Goal: Task Accomplishment & Management: Manage account settings

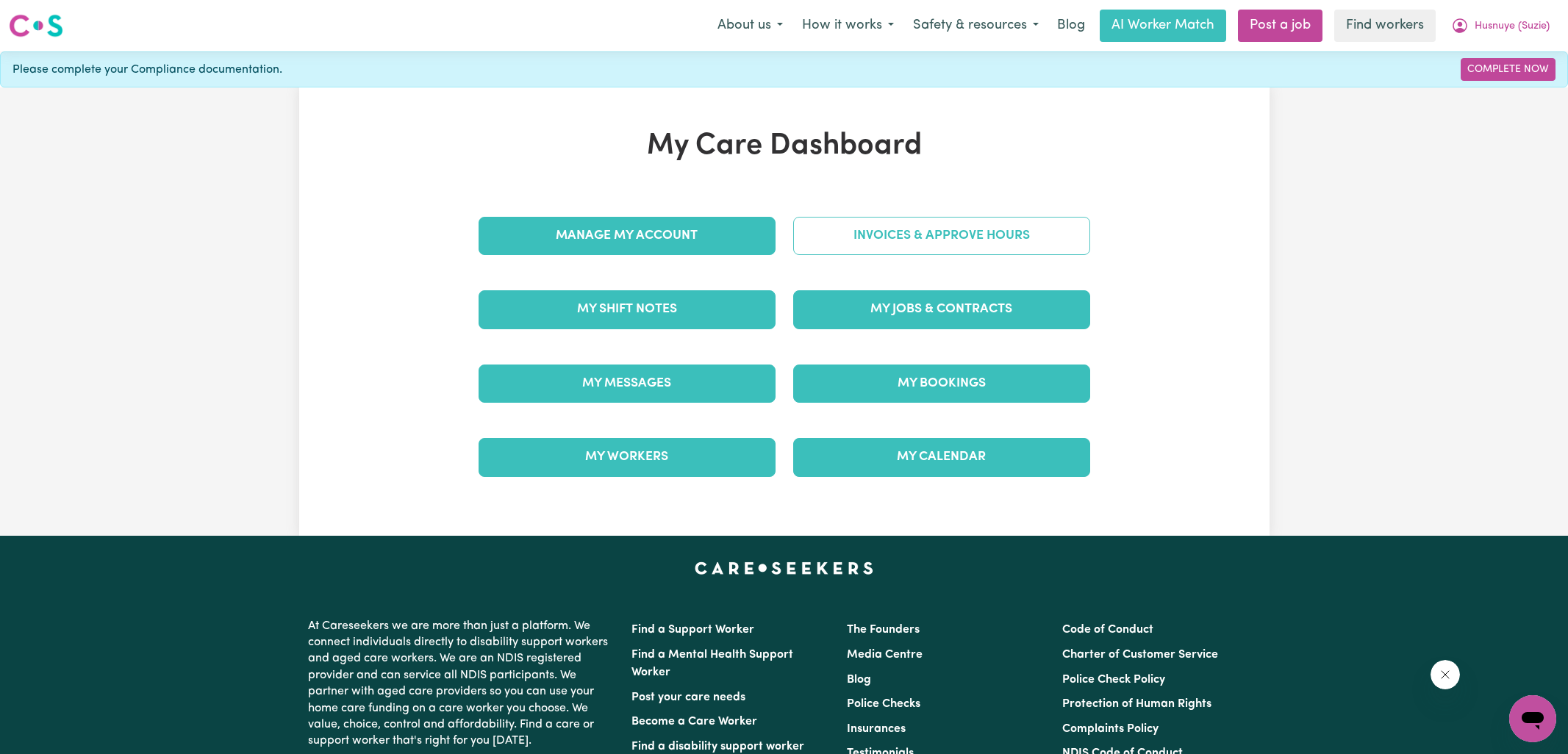
click at [819, 246] on link "Invoices & Approve Hours" at bounding box center [941, 236] width 297 height 38
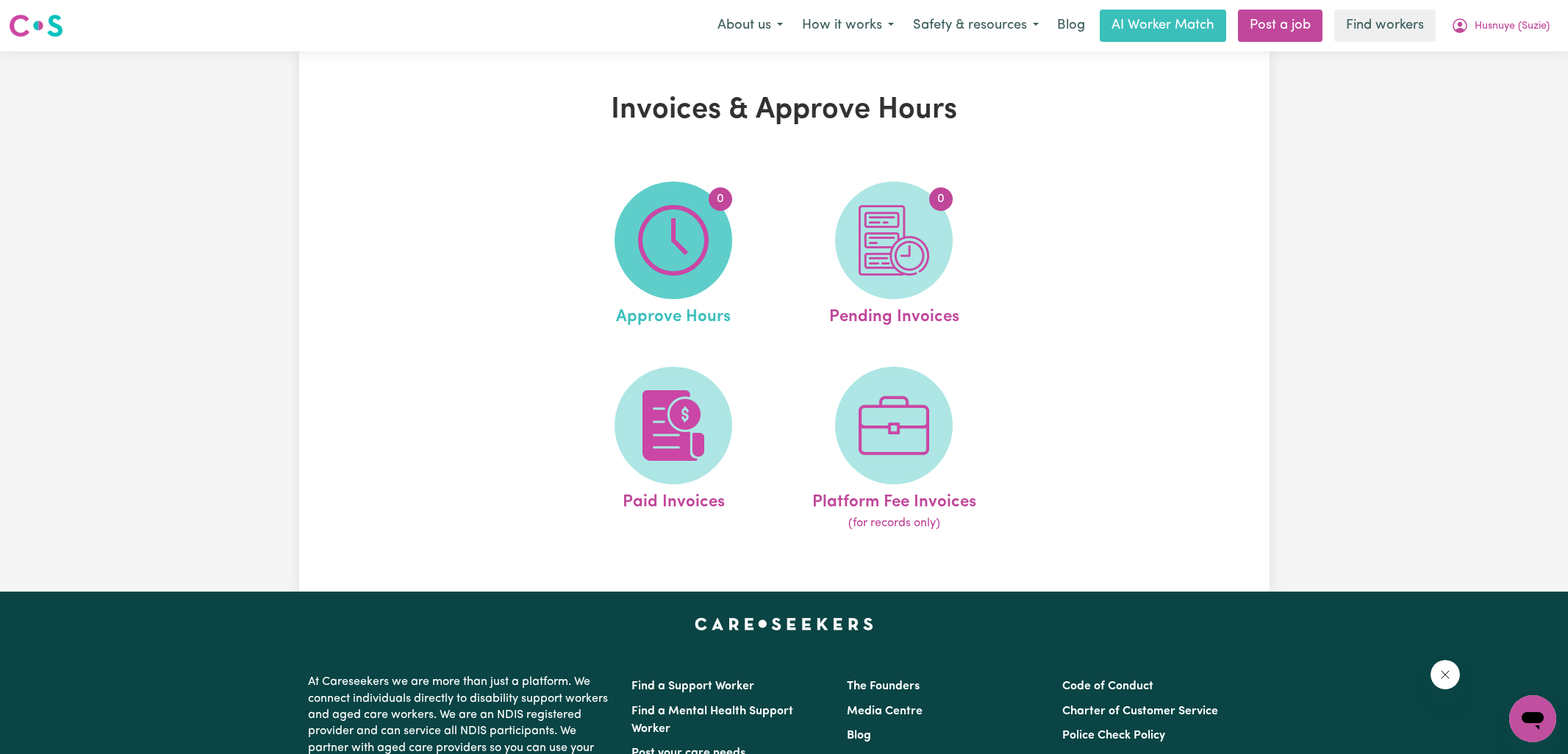
click at [675, 264] on img at bounding box center [673, 240] width 70 height 70
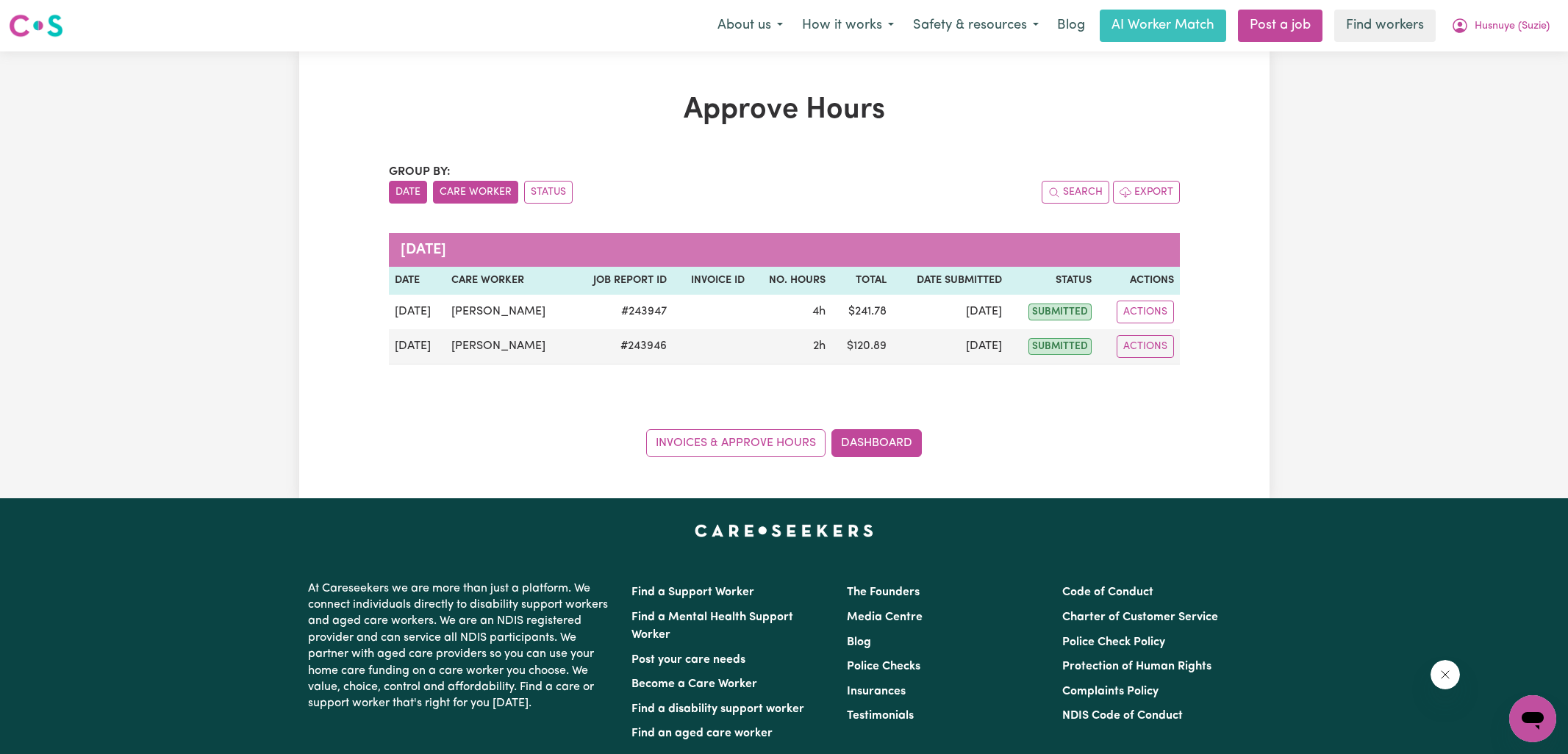
click at [472, 196] on button "Care Worker" at bounding box center [475, 192] width 85 height 23
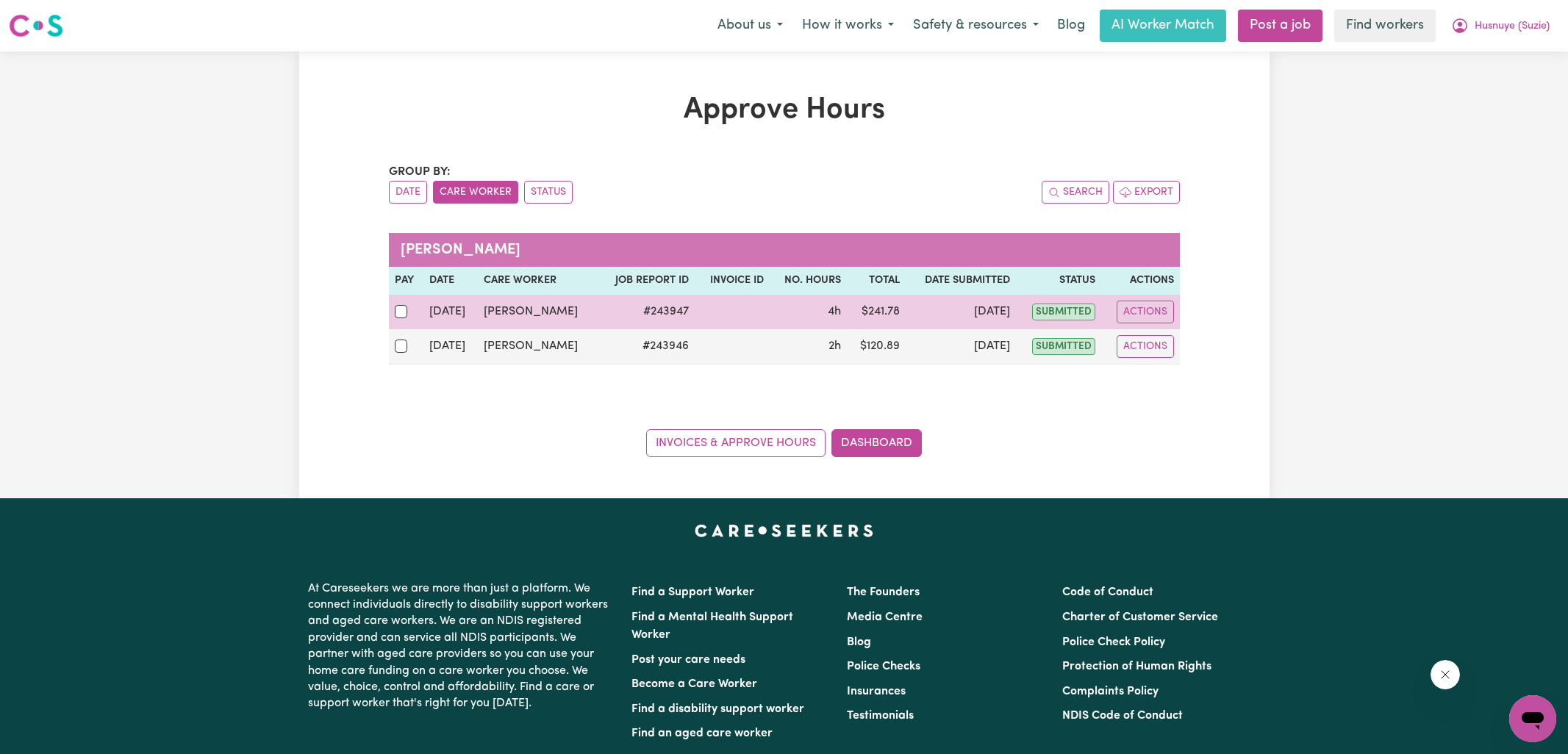
click at [418, 312] on div at bounding box center [406, 312] width 23 height 19
click at [408, 312] on input "checkbox" at bounding box center [400, 311] width 13 height 13
checkbox input "true"
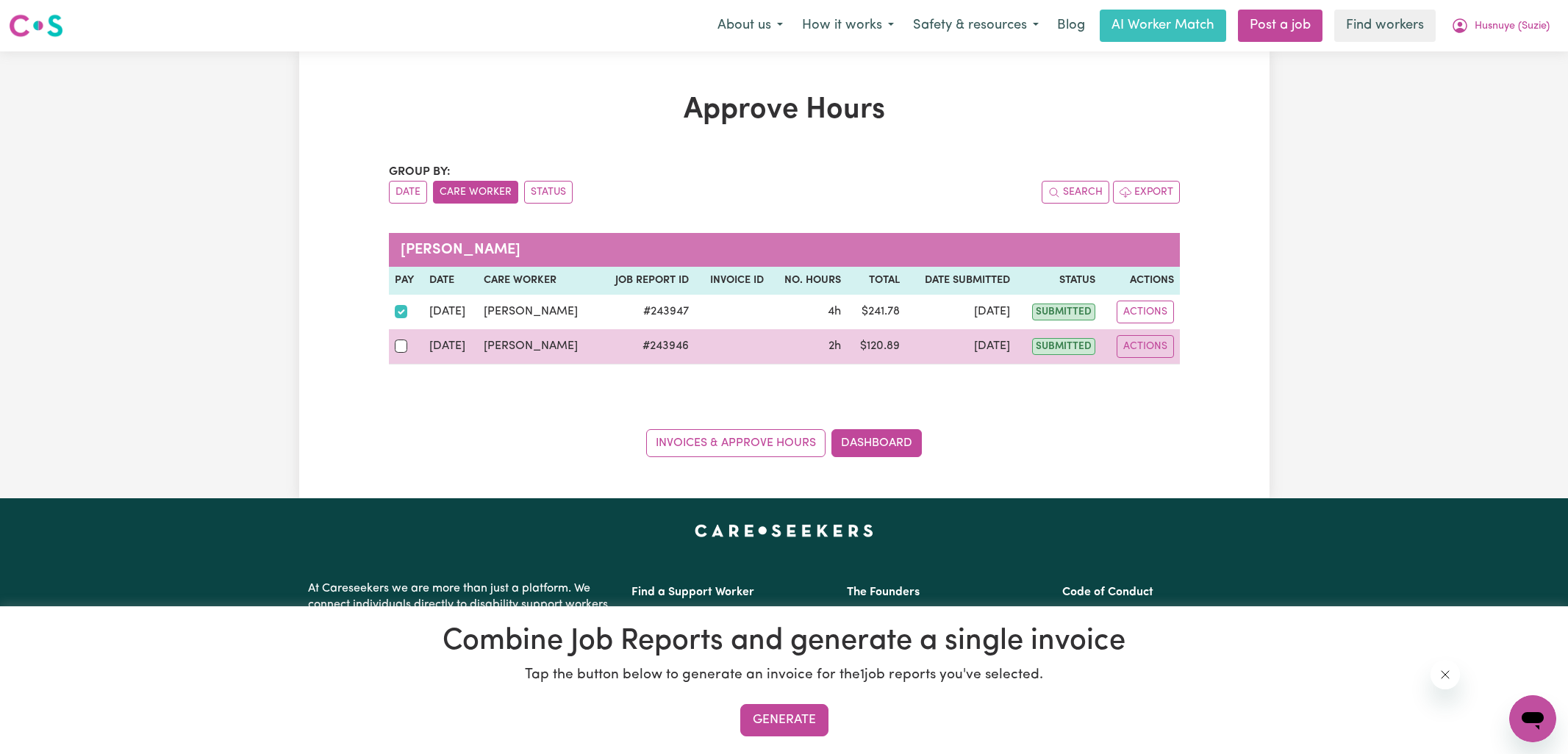
click at [409, 345] on div at bounding box center [406, 346] width 23 height 19
click at [408, 345] on input "checkbox" at bounding box center [400, 346] width 13 height 13
checkbox input "true"
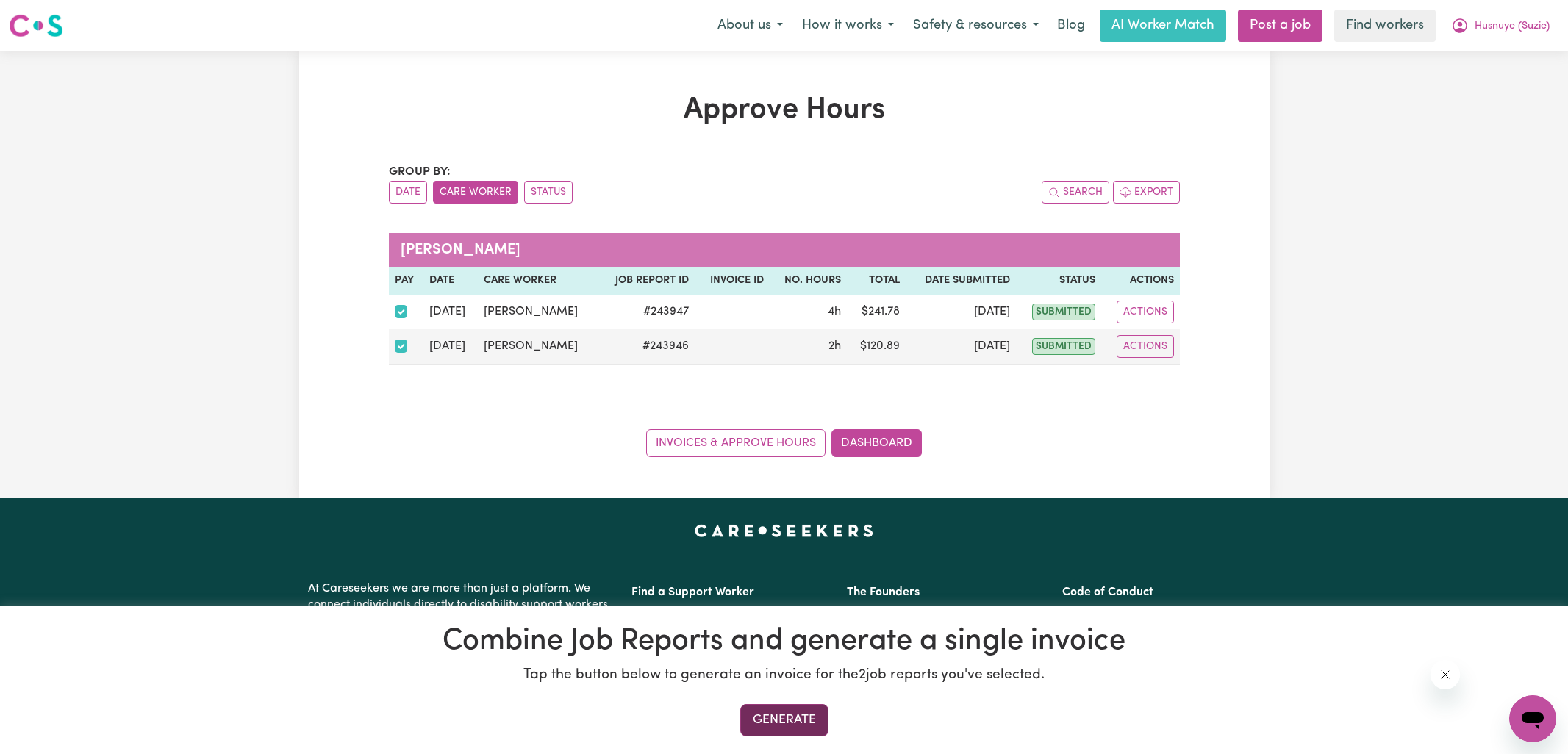
click at [786, 711] on button "Generate" at bounding box center [784, 719] width 88 height 32
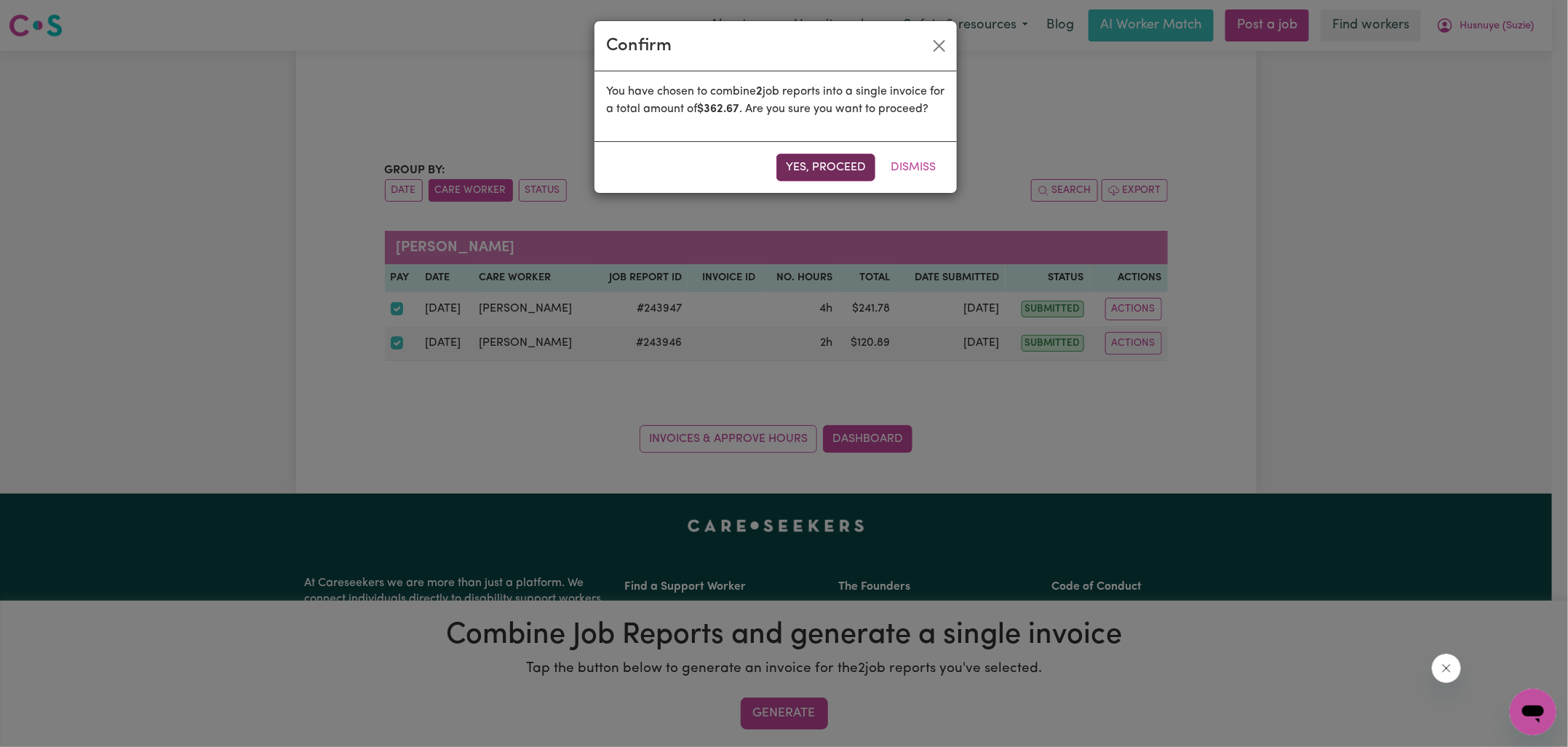
click at [835, 178] on button "Yes, proceed" at bounding box center [826, 167] width 99 height 27
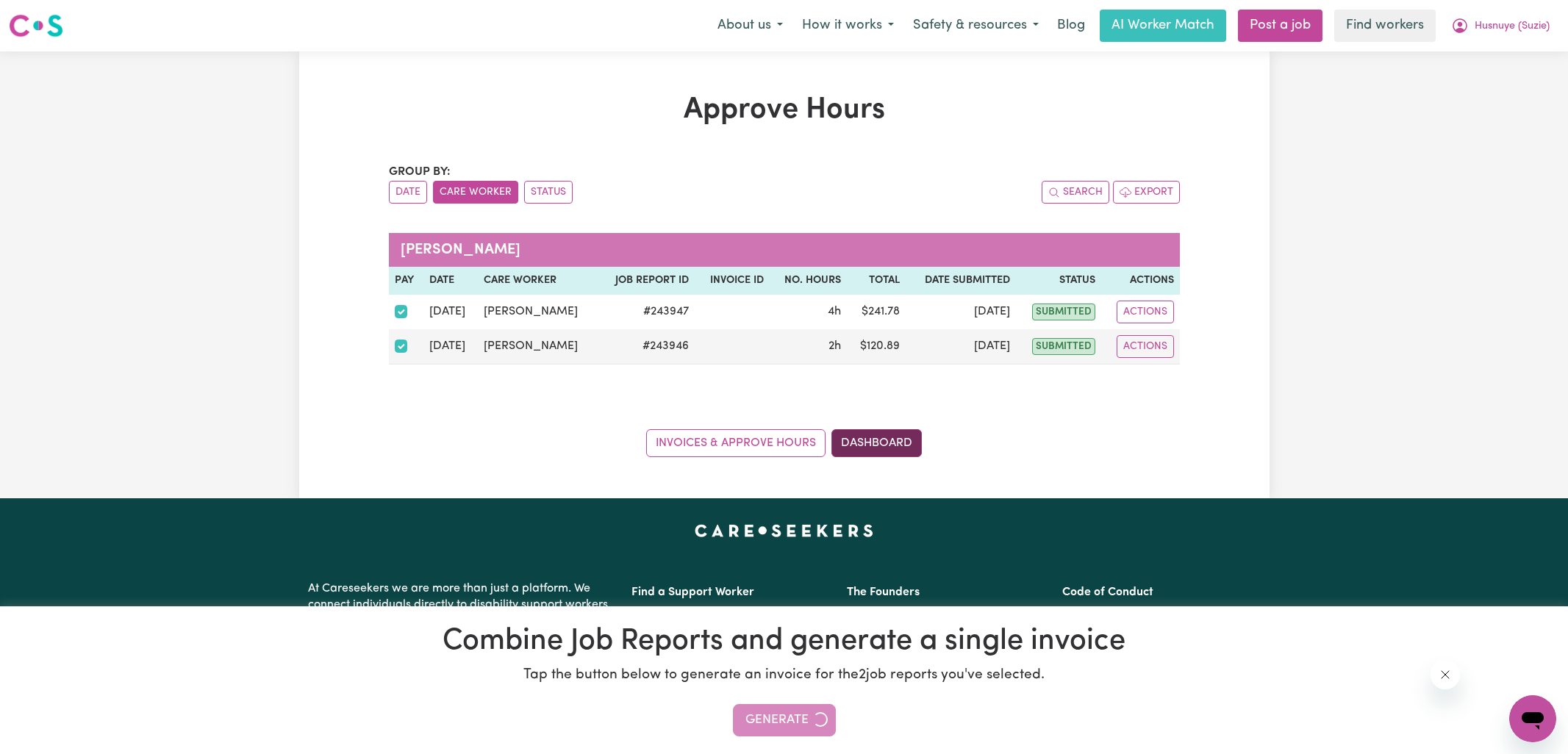
click at [901, 432] on link "Dashboard" at bounding box center [876, 443] width 90 height 28
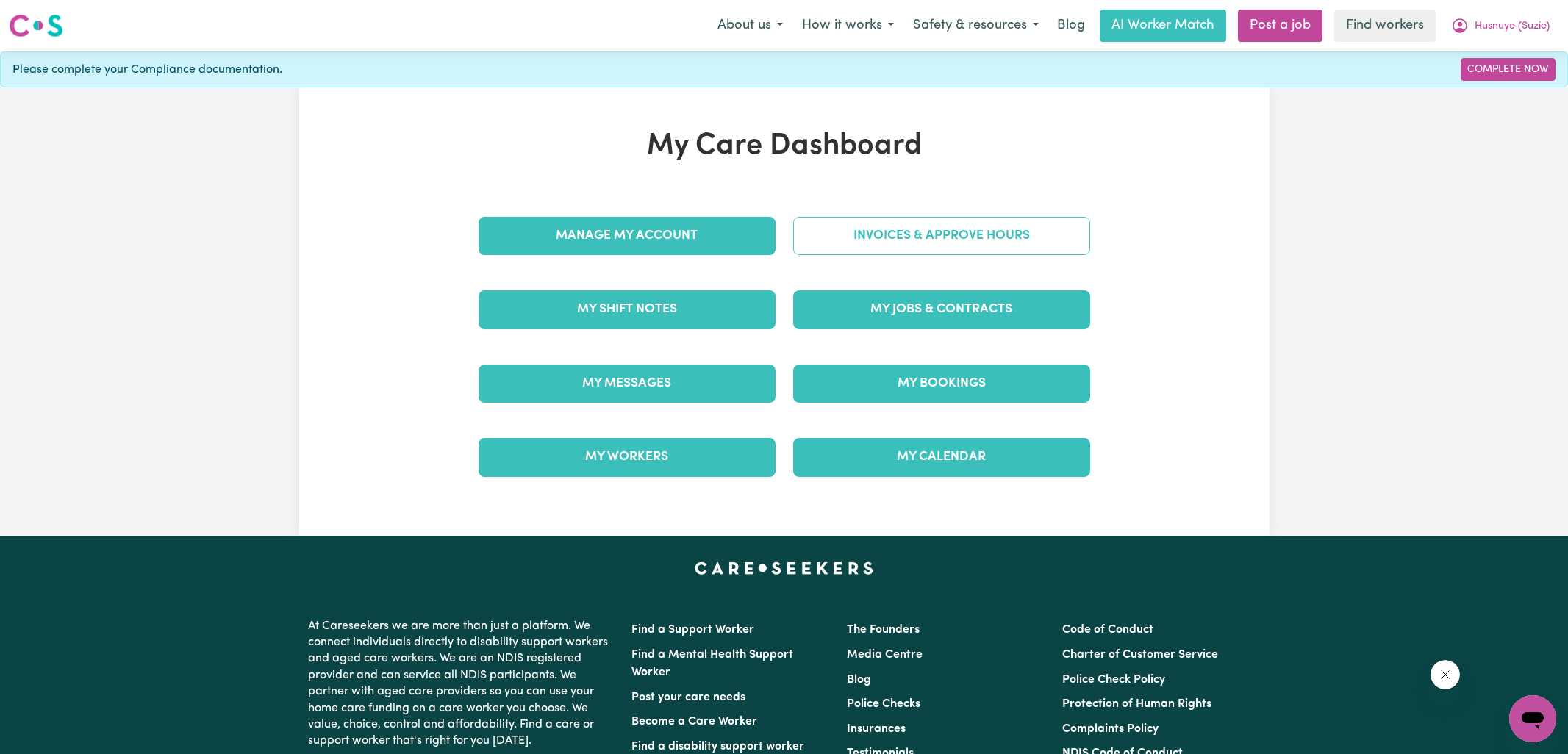
click at [894, 220] on link "Invoices & Approve Hours" at bounding box center [941, 236] width 297 height 38
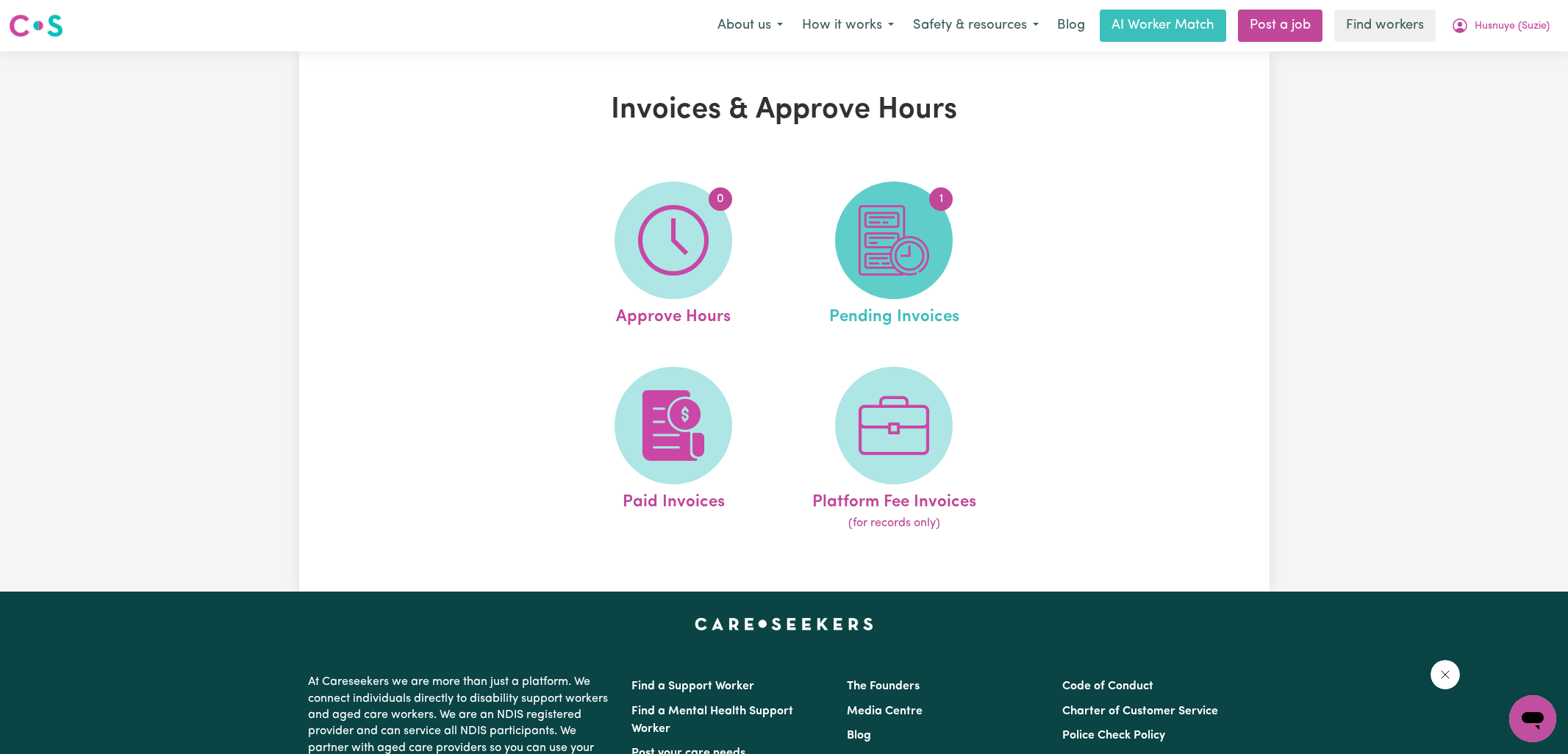
click at [932, 259] on span "1" at bounding box center [894, 240] width 118 height 118
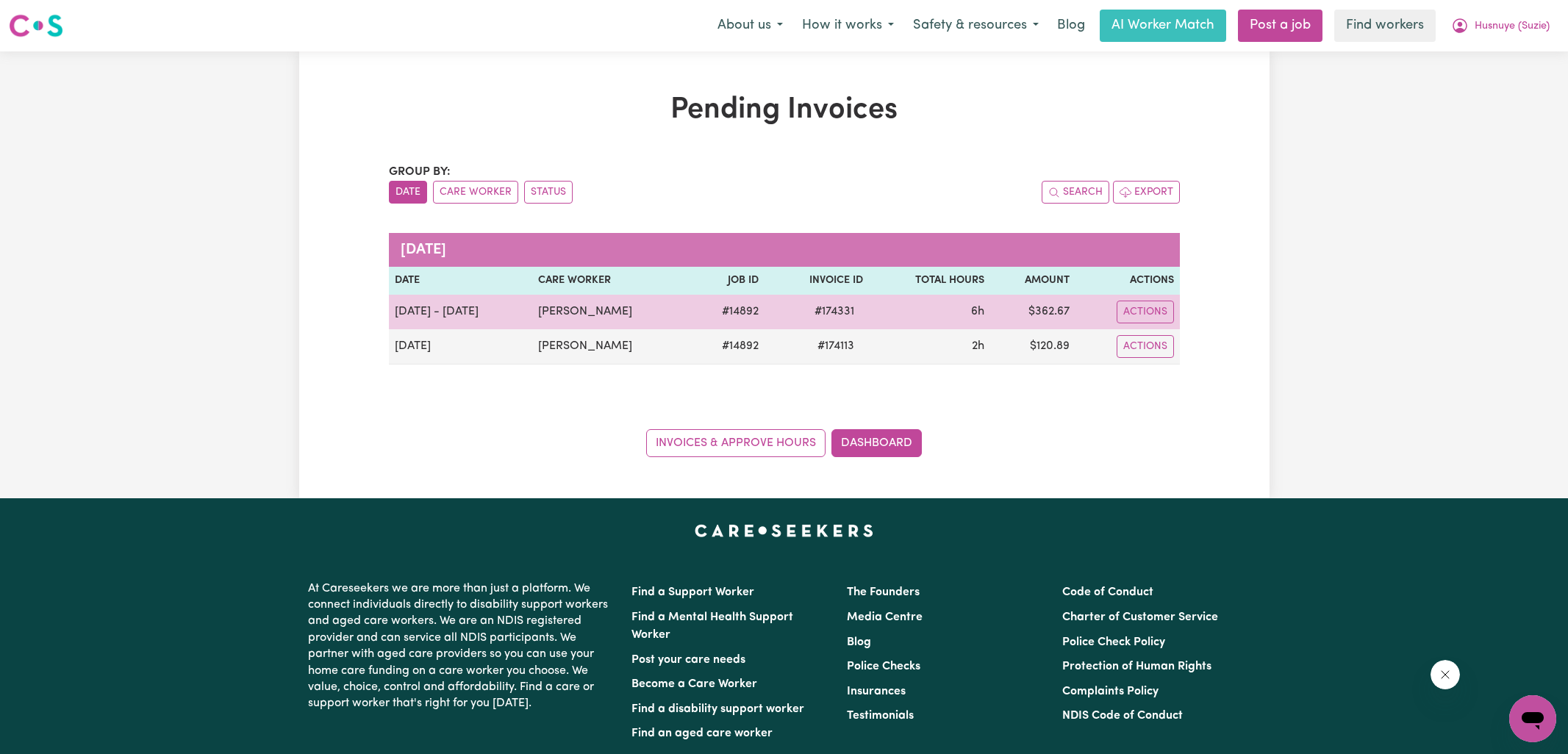
click at [831, 307] on span "# 174331" at bounding box center [834, 311] width 57 height 17
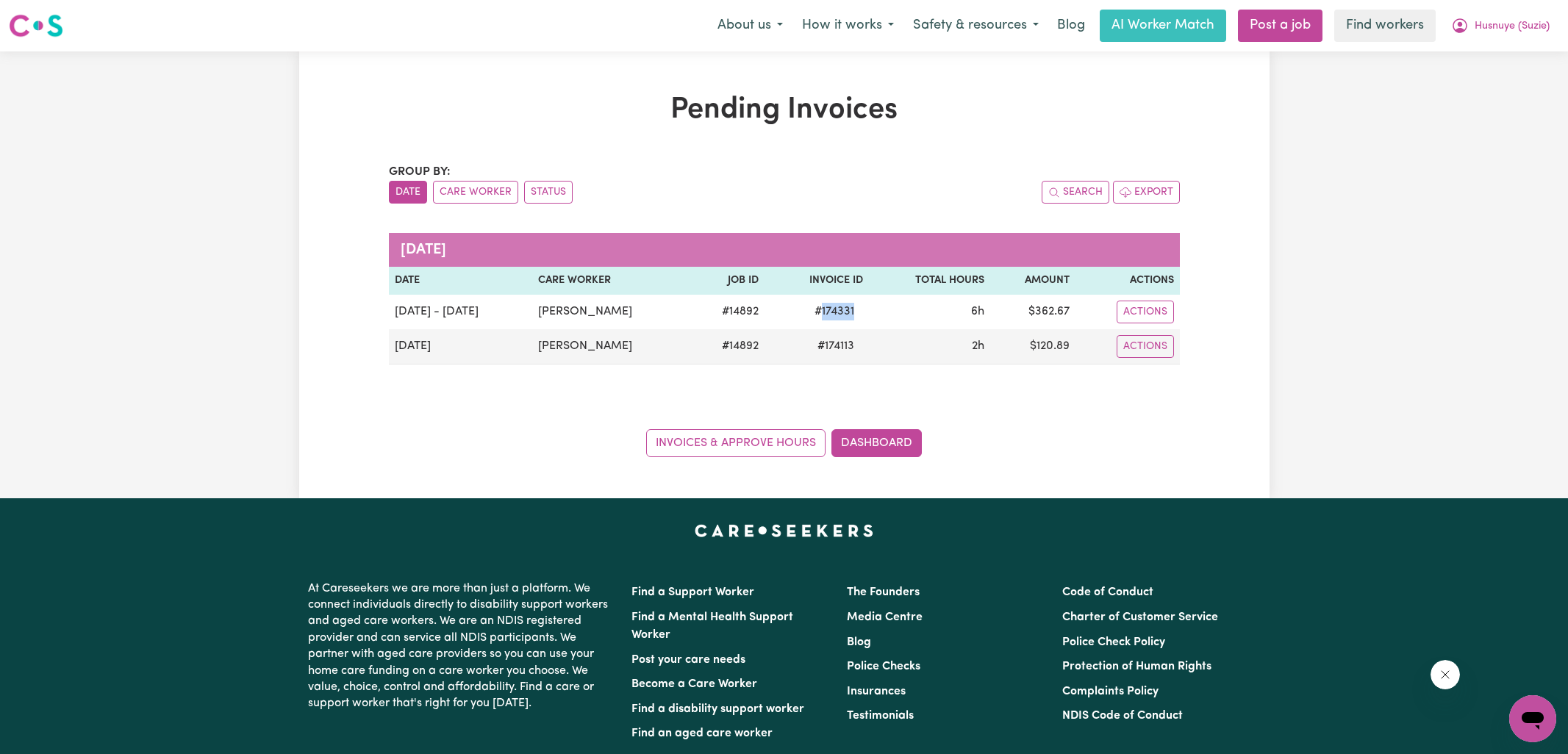
copy span "174331"
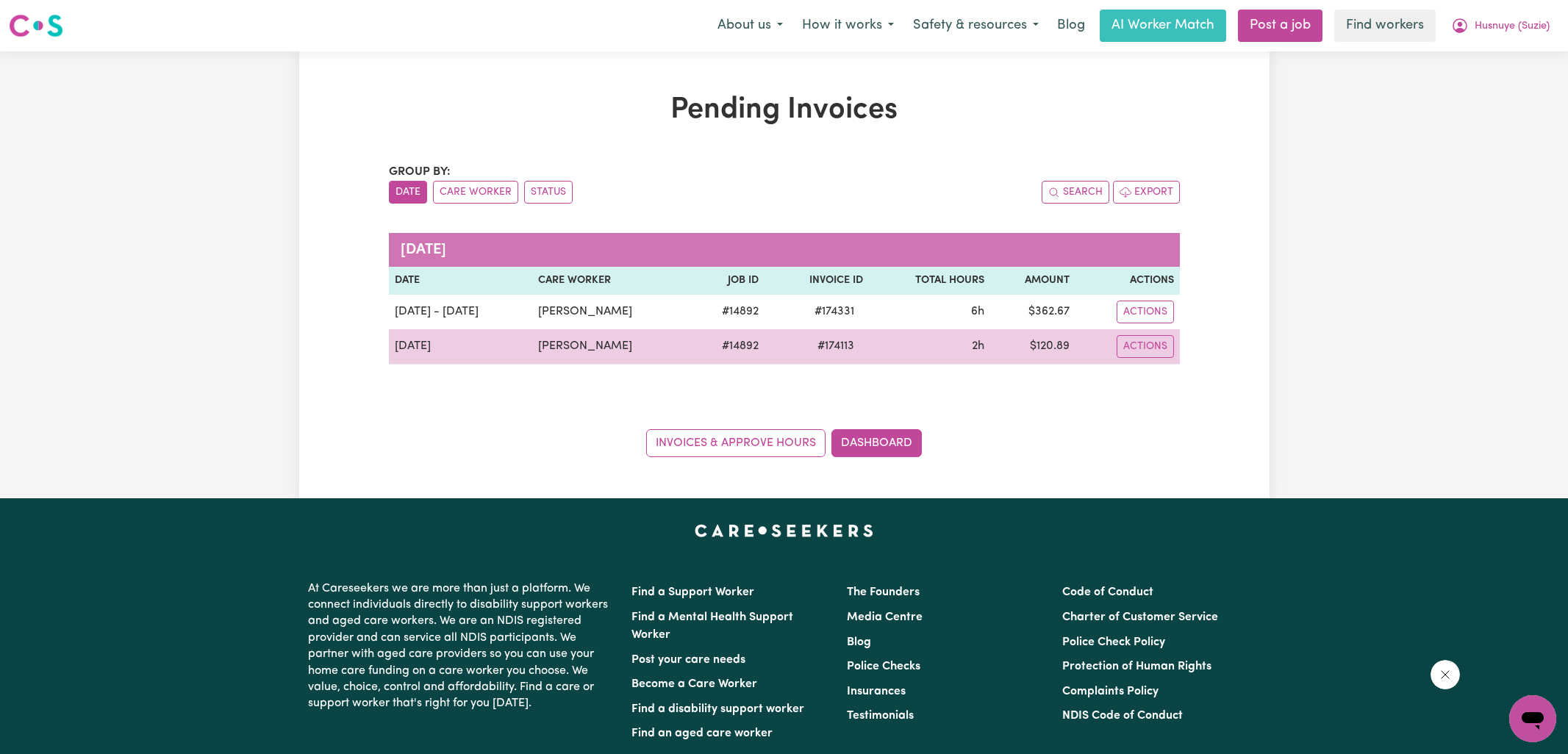
click at [843, 348] on span "# 174113" at bounding box center [836, 346] width 55 height 17
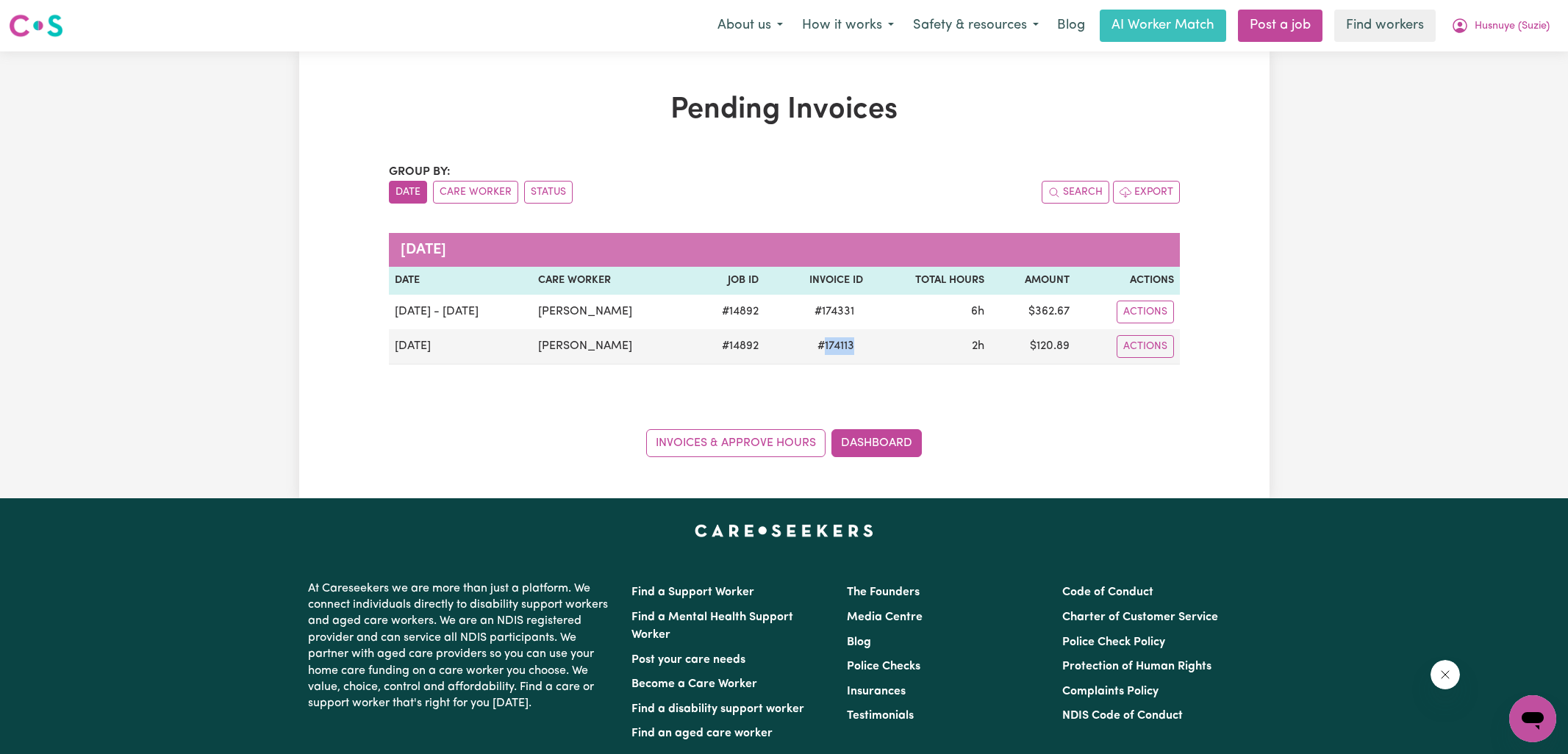
copy span "174113"
click at [1464, 30] on icon "My Account" at bounding box center [1460, 26] width 17 height 17
click at [1461, 93] on link "Logout" at bounding box center [1500, 84] width 116 height 28
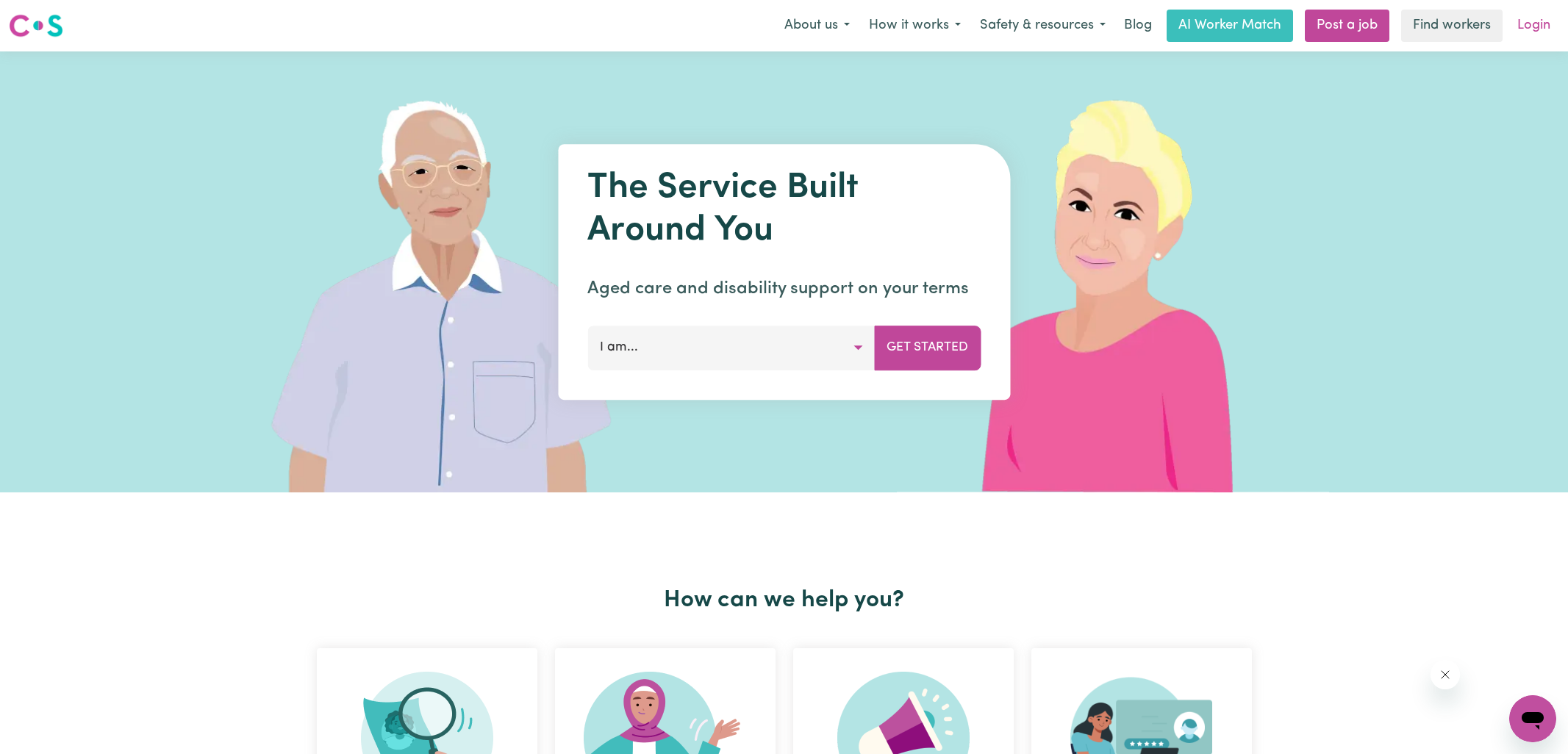
click at [1549, 36] on link "Login" at bounding box center [1533, 25] width 51 height 32
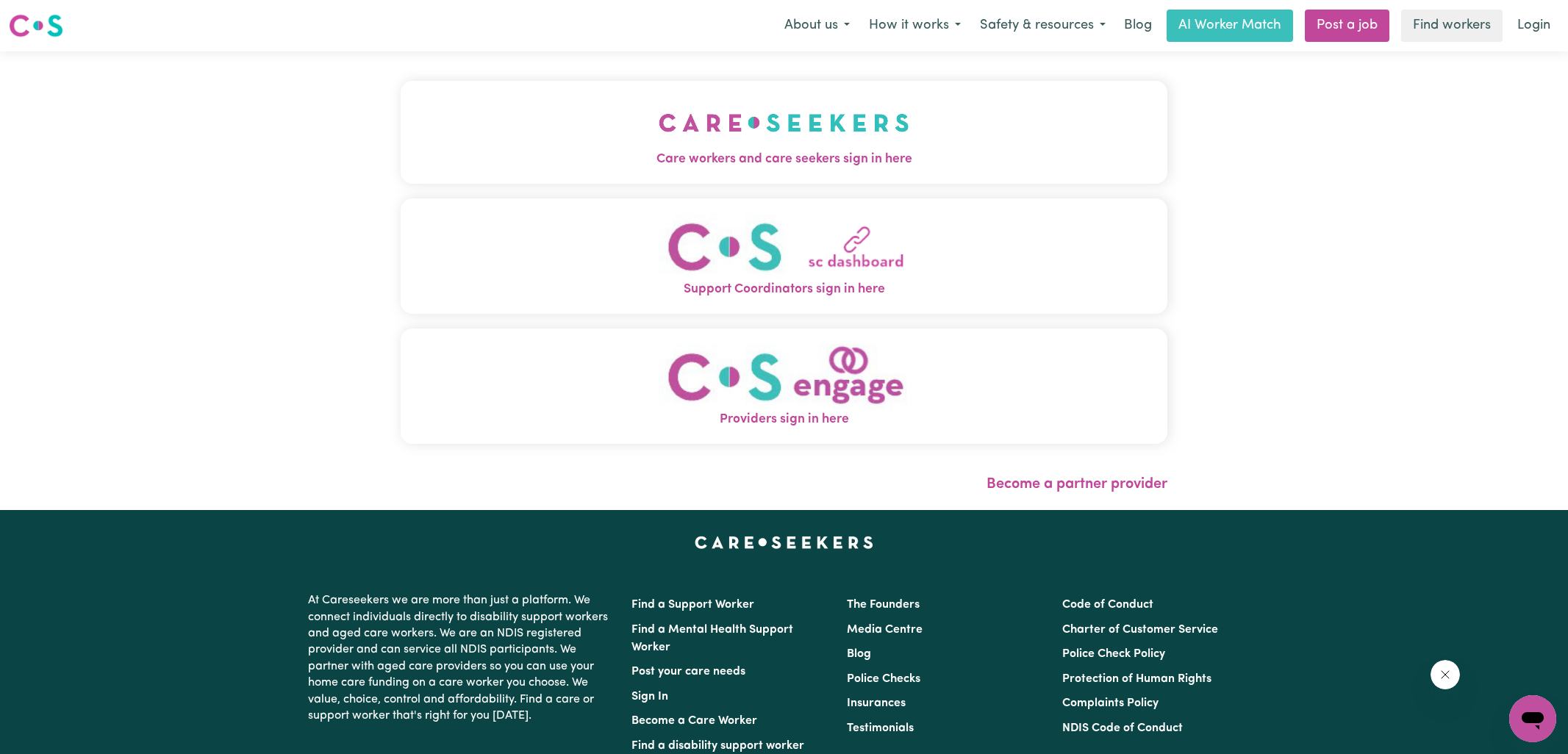
click at [834, 120] on img "Care workers and care seekers sign in here" at bounding box center [784, 122] width 250 height 55
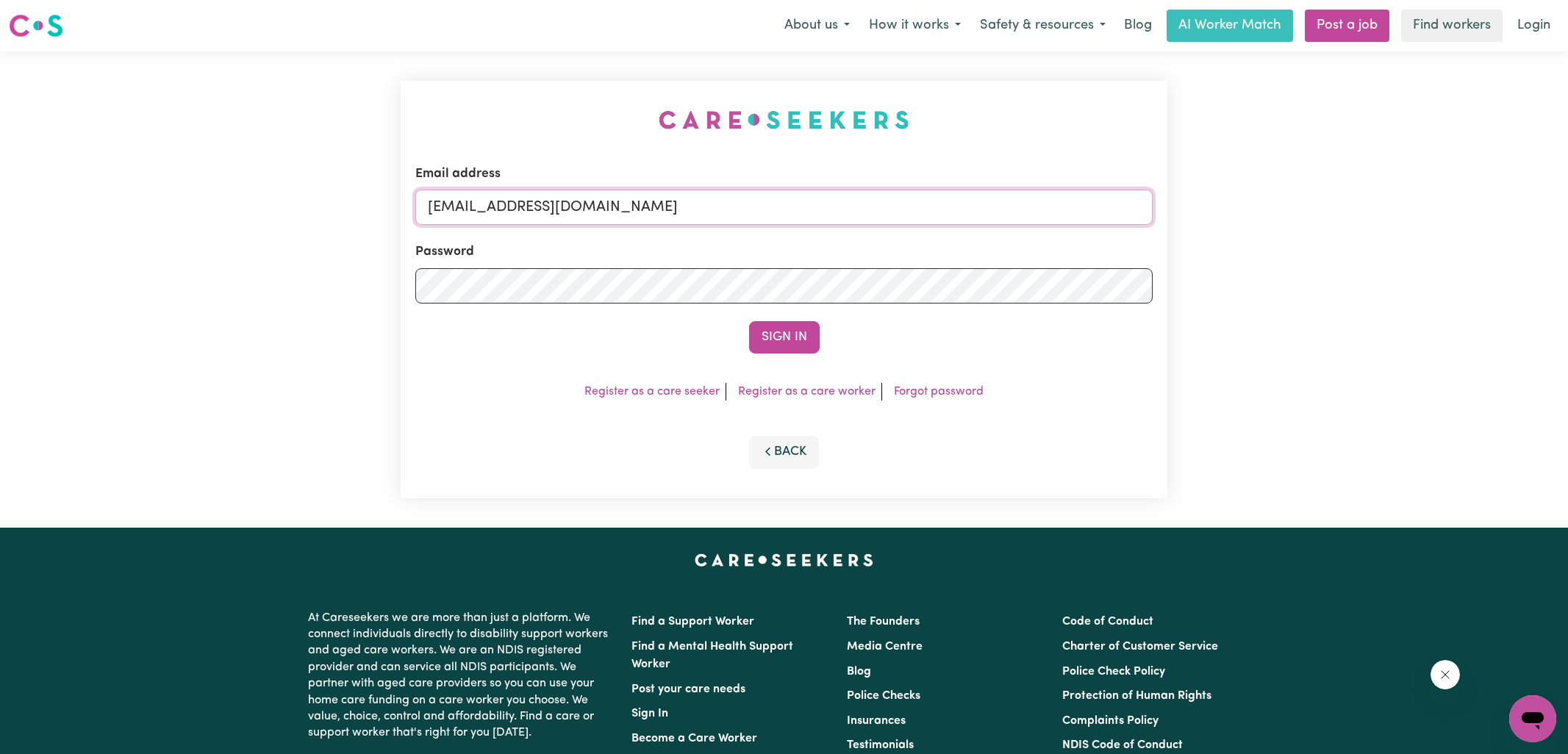
drag, startPoint x: 504, startPoint y: 207, endPoint x: 1046, endPoint y: 229, distance: 542.4
click at [1044, 230] on form "Email address [EMAIL_ADDRESS][DOMAIN_NAME] Password Sign In" at bounding box center [784, 259] width 737 height 189
type input "[EMAIL_ADDRESS][DOMAIN_NAME]"
click at [749, 322] on button "Sign In" at bounding box center [784, 337] width 70 height 32
